Goal: Task Accomplishment & Management: Manage account settings

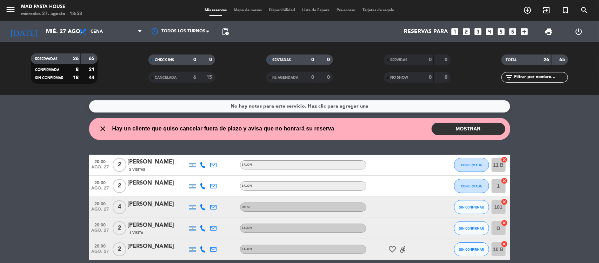
click at [478, 126] on button "MOSTRAR" at bounding box center [469, 129] width 74 height 12
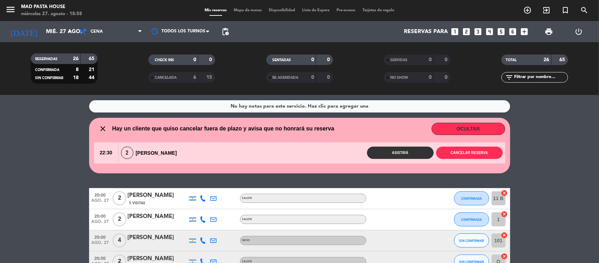
click at [38, 151] on wont-attend-reservations "close Hay un cliente que quiso cancelar fuera de plazo y avisa que no honrará s…" at bounding box center [299, 145] width 599 height 55
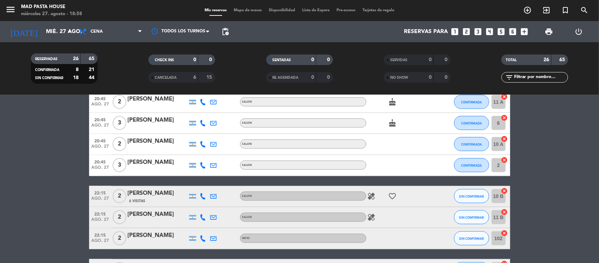
scroll to position [492, 0]
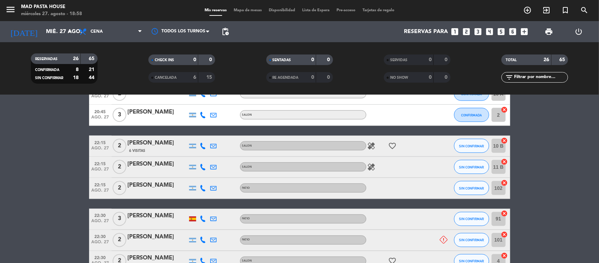
click at [373, 168] on icon "healing" at bounding box center [372, 167] width 8 height 8
click at [162, 165] on div "[PERSON_NAME]" at bounding box center [158, 163] width 60 height 9
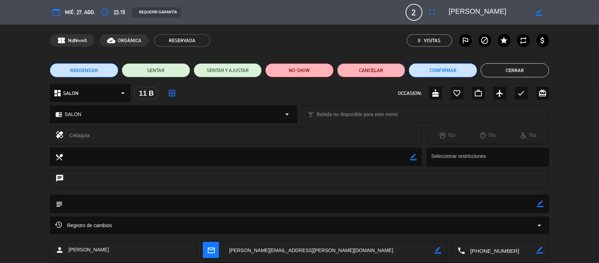
click at [363, 68] on button "Cancelar" at bounding box center [371, 70] width 68 height 14
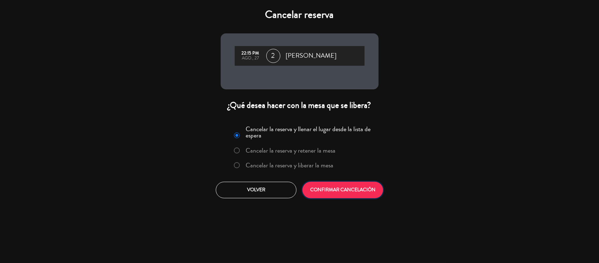
click at [329, 192] on button "CONFIRMAR CANCELACIÓN" at bounding box center [343, 190] width 81 height 17
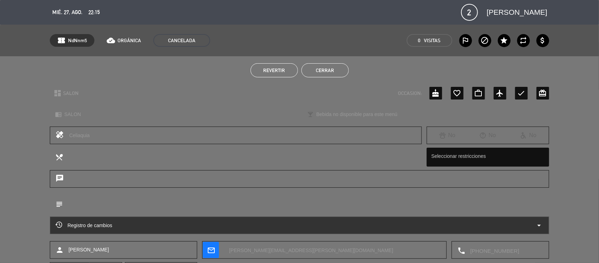
click at [338, 66] on button "Cerrar" at bounding box center [325, 70] width 47 height 14
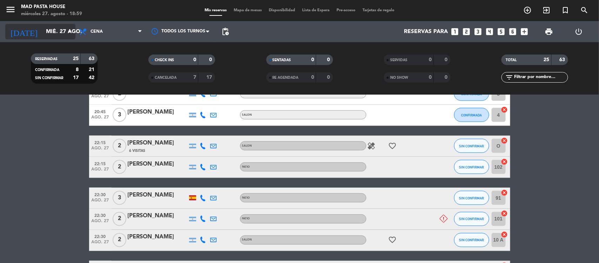
click at [60, 28] on input "mié. 27 ago." at bounding box center [79, 32] width 74 height 14
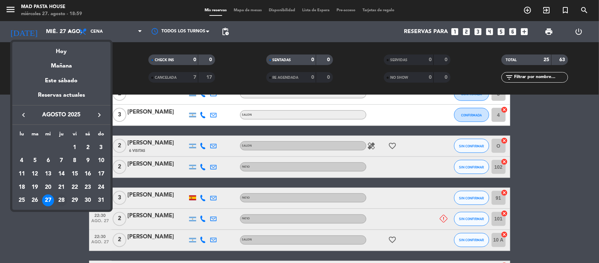
click at [61, 199] on div "28" at bounding box center [61, 200] width 12 height 12
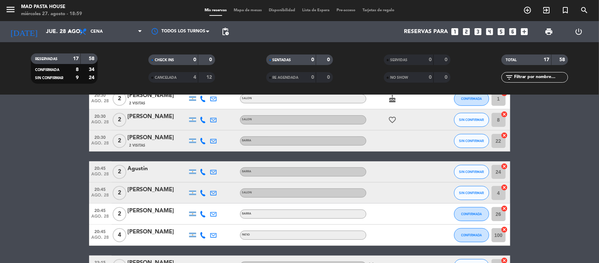
scroll to position [219, 0]
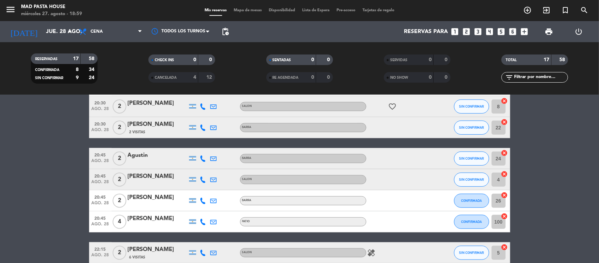
click at [212, 160] on icon at bounding box center [214, 158] width 6 height 6
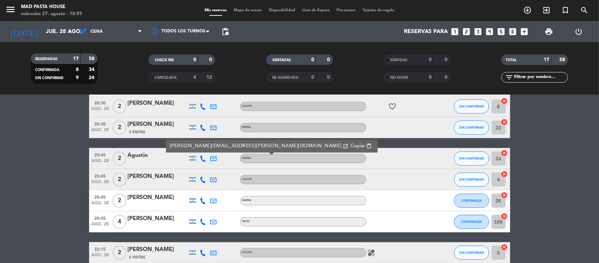
click at [23, 159] on bookings-row "20:00 [DATE] 2 [PERSON_NAME] SALON healing CONFIRMADA 9 cancel 20:00 [DATE] 8 […" at bounding box center [299, 107] width 599 height 398
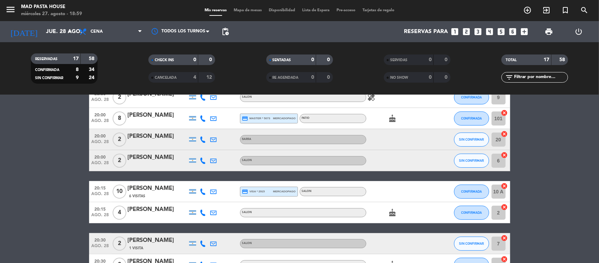
scroll to position [39, 0]
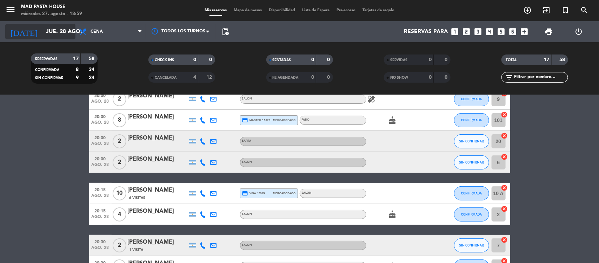
click at [59, 36] on input "jue. 28 ago." at bounding box center [79, 32] width 74 height 14
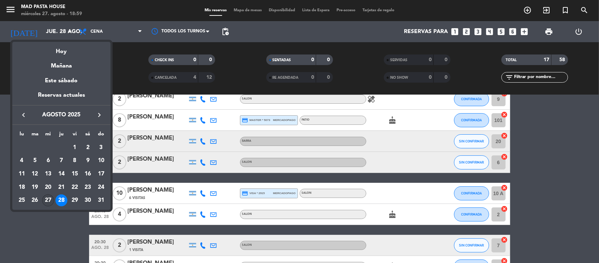
click at [51, 199] on div "27" at bounding box center [48, 200] width 12 height 12
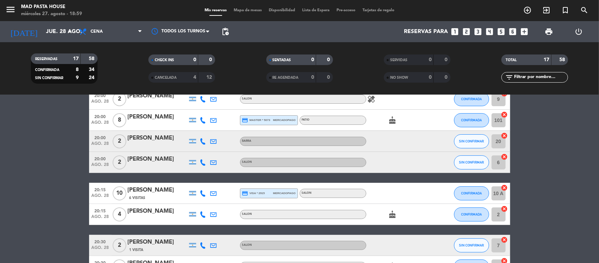
type input "mié. 27 ago."
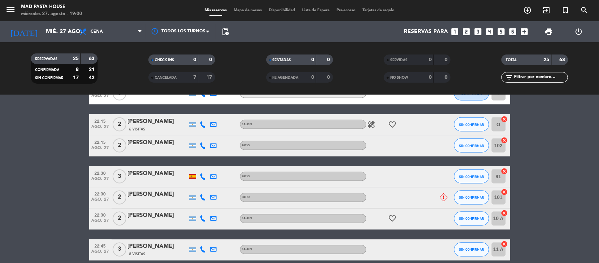
scroll to position [0, 0]
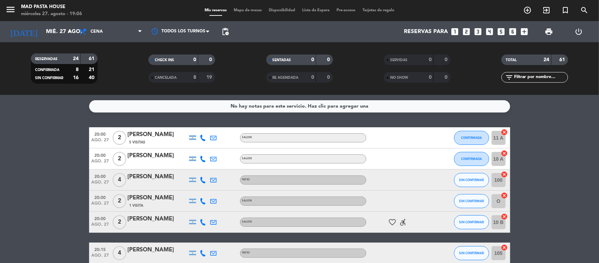
click at [487, 30] on icon "looks_4" at bounding box center [490, 31] width 9 height 9
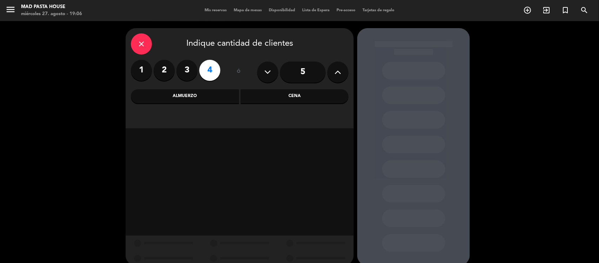
click at [257, 97] on div "Cena" at bounding box center [295, 96] width 108 height 14
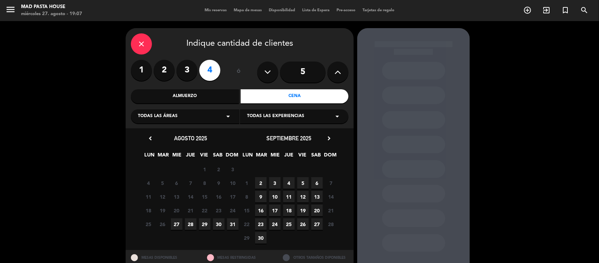
click at [179, 224] on span "27" at bounding box center [177, 224] width 12 height 12
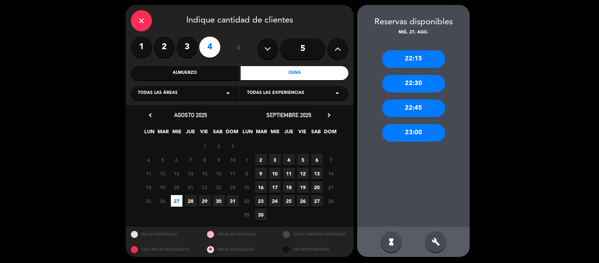
click at [148, 20] on div "close" at bounding box center [141, 20] width 21 height 21
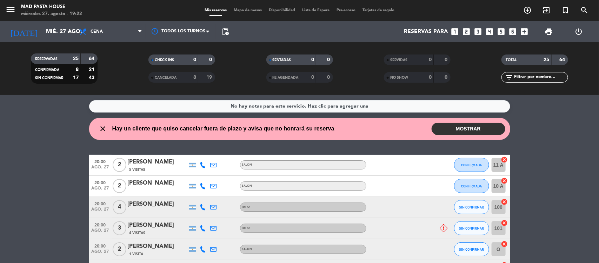
click at [472, 127] on button "MOSTRAR" at bounding box center [469, 129] width 74 height 12
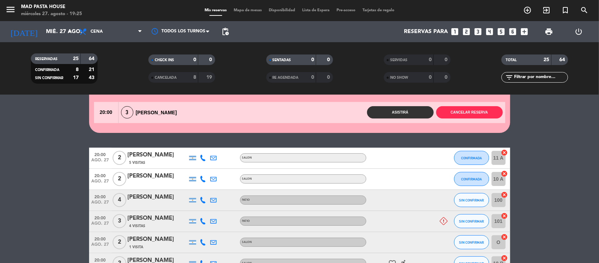
scroll to position [44, 0]
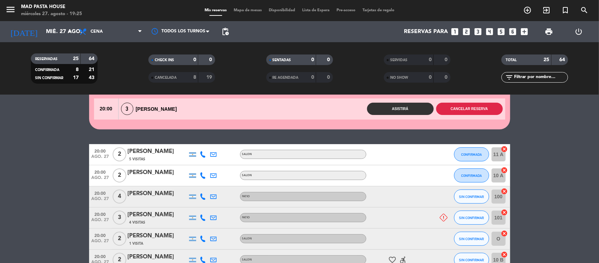
click at [477, 111] on button "Cancelar reserva" at bounding box center [470, 109] width 67 height 12
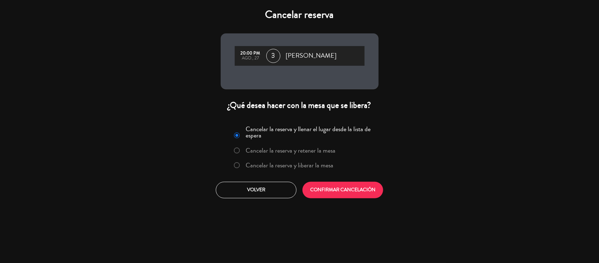
click at [307, 162] on label "Cancelar la reserva y liberar la mesa" at bounding box center [290, 165] width 88 height 6
click at [343, 185] on button "CONFIRMAR CANCELACIÓN" at bounding box center [343, 190] width 81 height 17
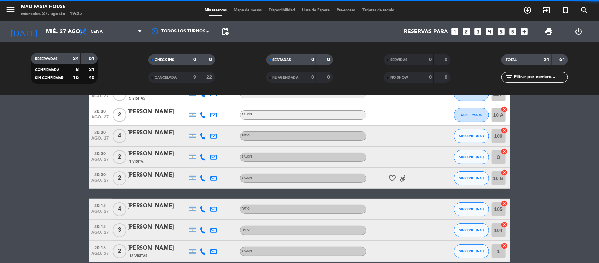
scroll to position [0, 0]
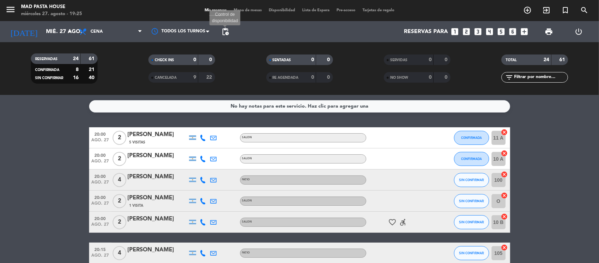
click at [228, 35] on span "pending_actions" at bounding box center [225, 31] width 8 height 8
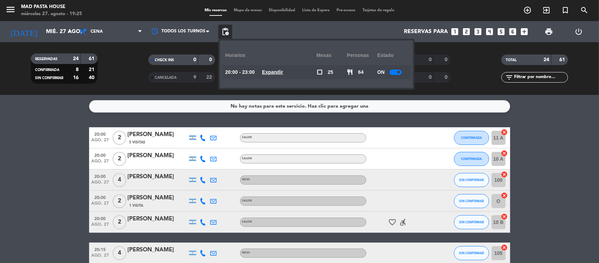
click at [398, 70] on div at bounding box center [396, 72] width 12 height 5
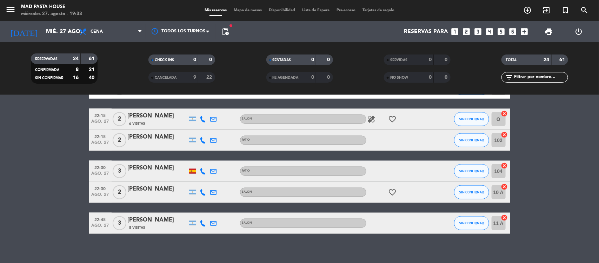
scroll to position [464, 0]
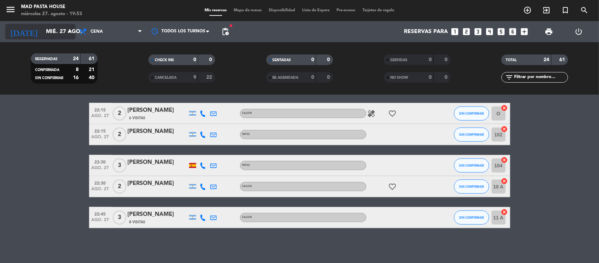
click at [42, 34] on input "mié. 27 ago." at bounding box center [79, 32] width 74 height 14
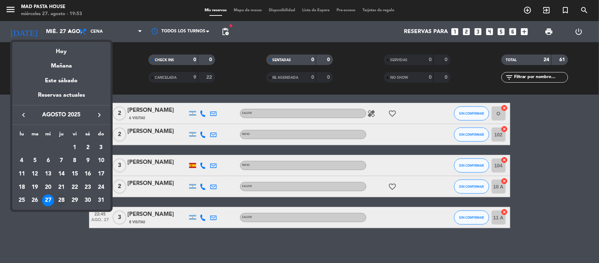
click at [62, 197] on div "28" at bounding box center [61, 200] width 12 height 12
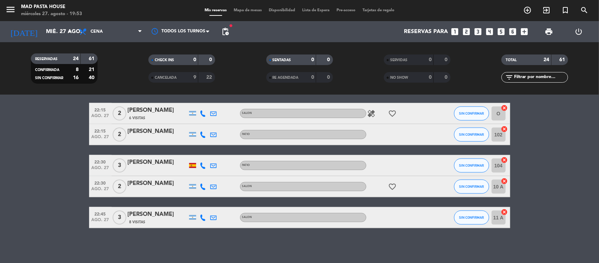
type input "jue. 28 ago."
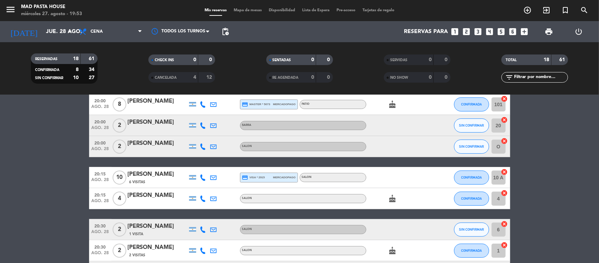
scroll to position [11, 0]
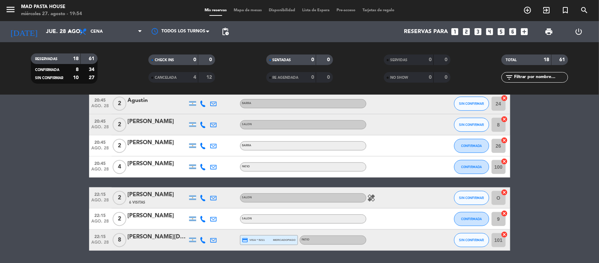
scroll to position [318, 0]
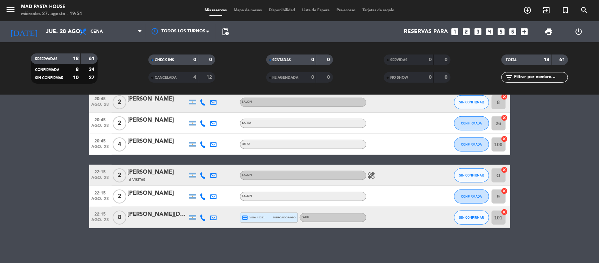
click at [164, 238] on div "No hay notas para este servicio. Haz clic para agregar una 20:00 [DATE] 2 [PERS…" at bounding box center [299, 179] width 599 height 168
click at [464, 219] on button "SIN CONFIRMAR" at bounding box center [471, 217] width 35 height 14
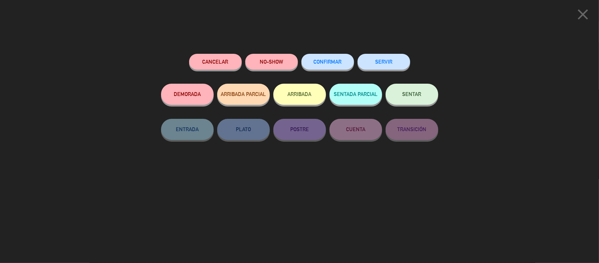
click at [229, 56] on button "Cancelar" at bounding box center [215, 62] width 53 height 16
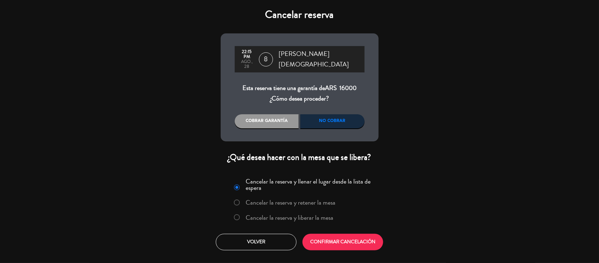
click at [345, 114] on div "No cobrar" at bounding box center [333, 121] width 64 height 14
click at [314, 214] on label "Cancelar la reserva y liberar la mesa" at bounding box center [290, 217] width 88 height 6
click at [359, 234] on button "CONFIRMAR CANCELACIÓN" at bounding box center [343, 242] width 81 height 17
